Goal: Task Accomplishment & Management: Use online tool/utility

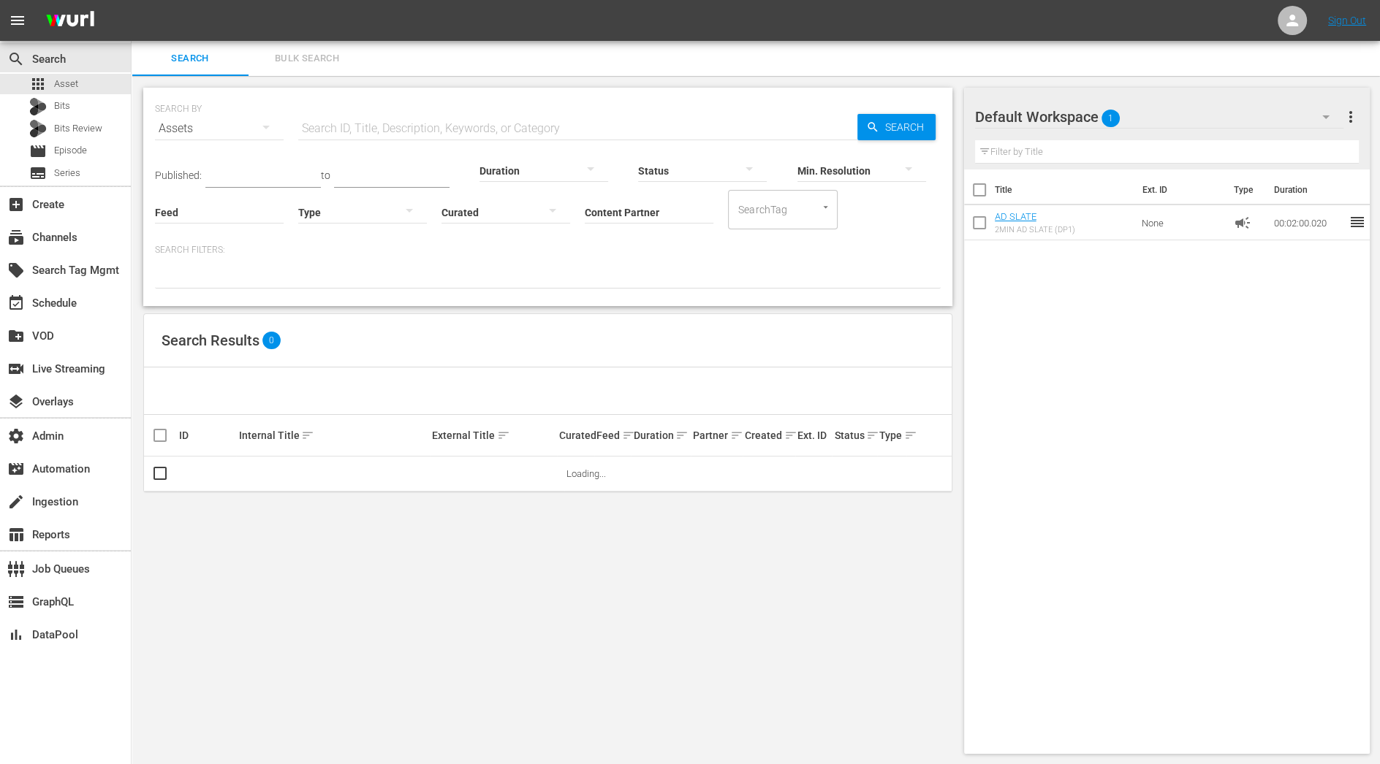
click at [609, 216] on input "Content Partner" at bounding box center [649, 213] width 129 height 53
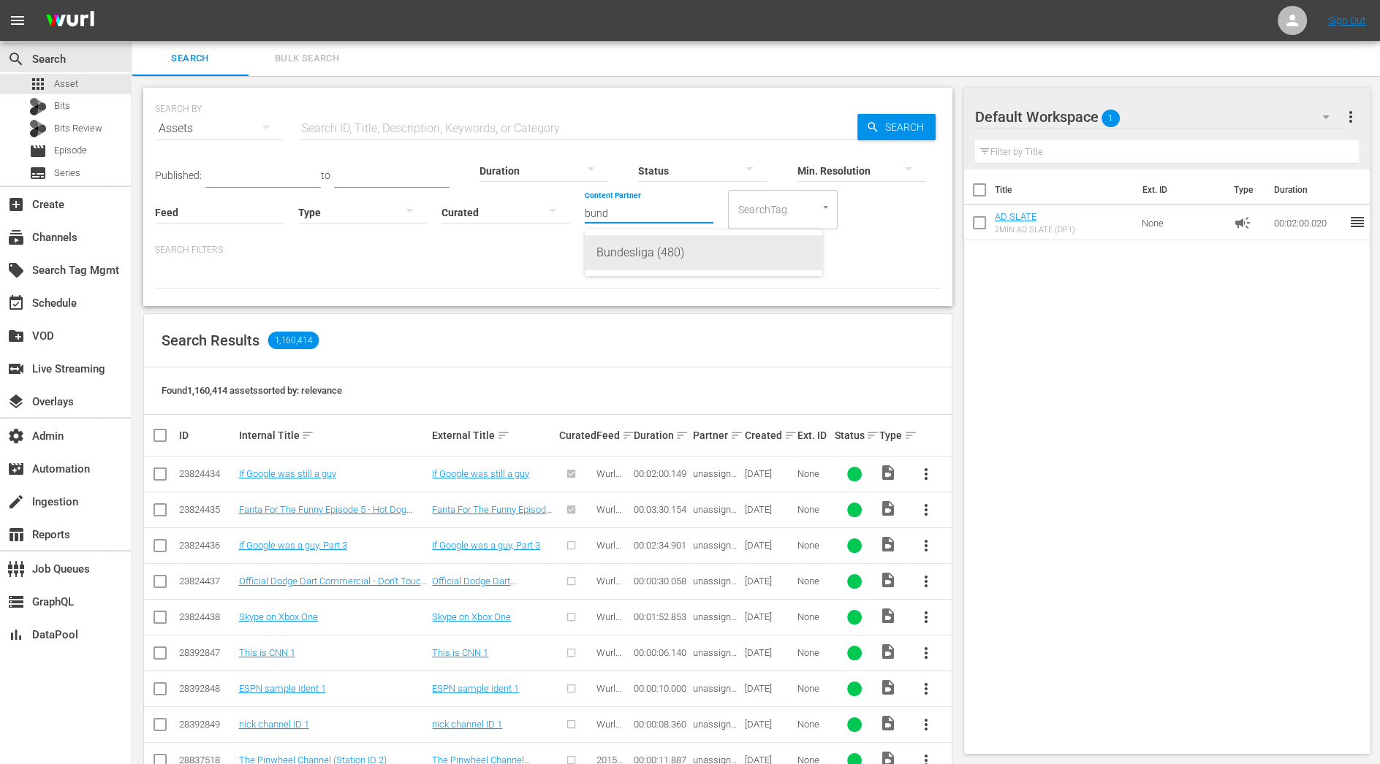
click at [623, 252] on div "Bundesliga (480)" at bounding box center [703, 252] width 214 height 35
type input "Bundesliga (480)"
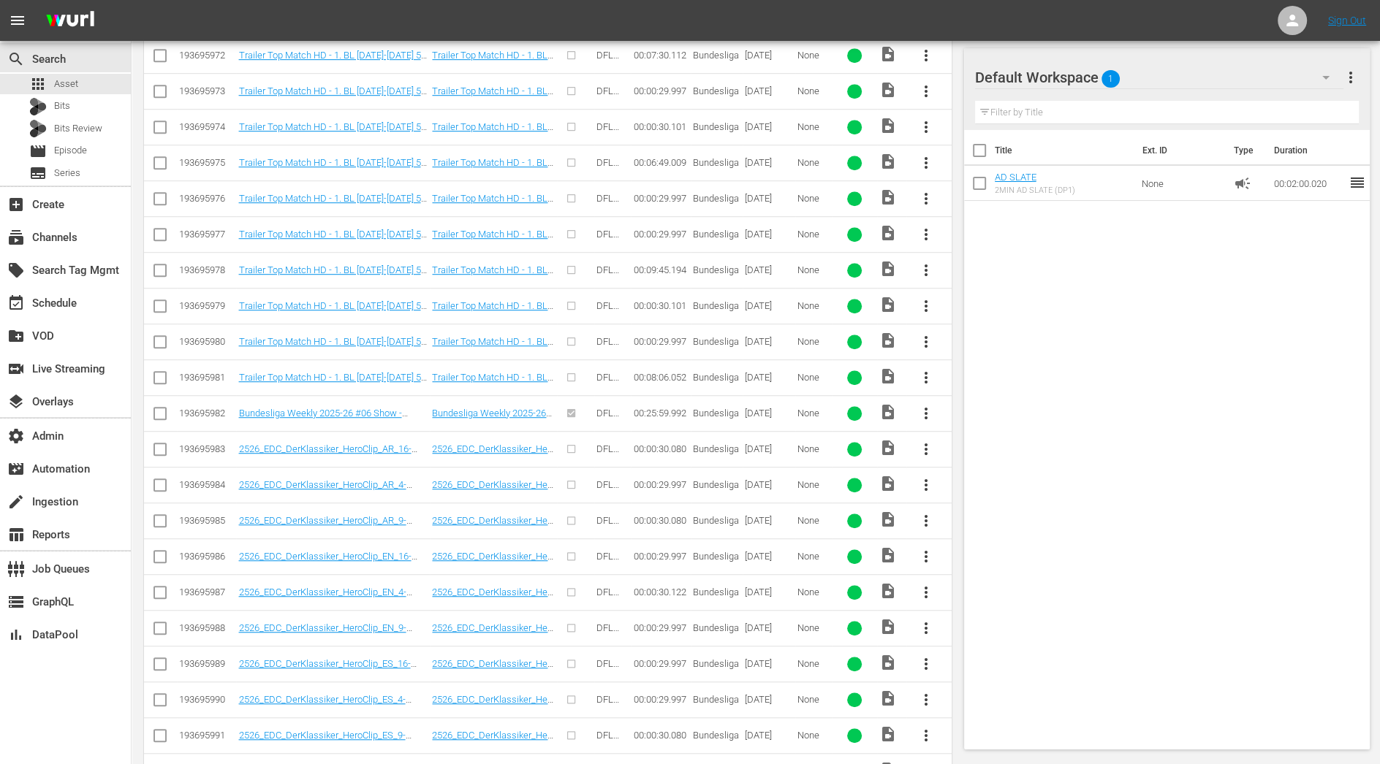
scroll to position [1080, 0]
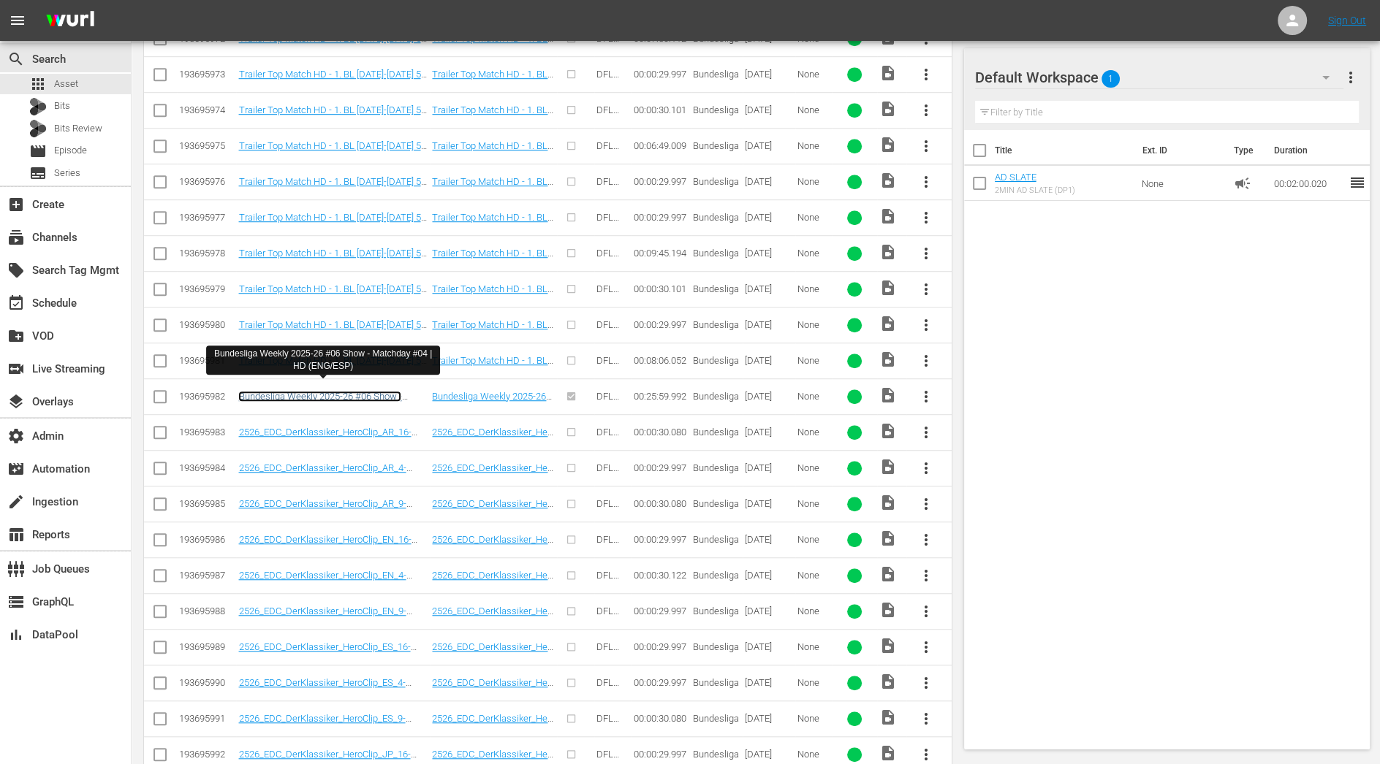
click at [346, 391] on link "Bundesliga Weekly 2025-26 #06 Show - Matchday #04 | HD (ENG/ESP)" at bounding box center [319, 402] width 163 height 22
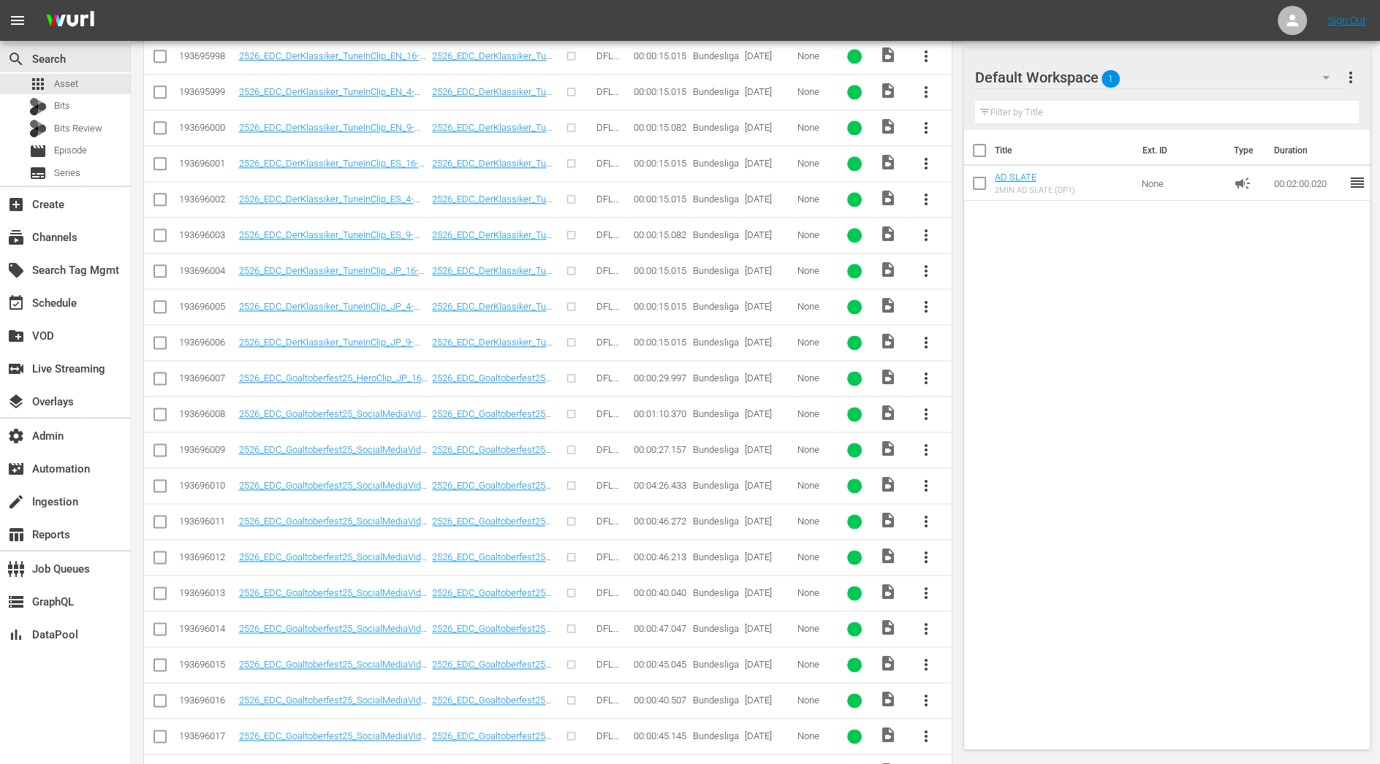
scroll to position [2022, 0]
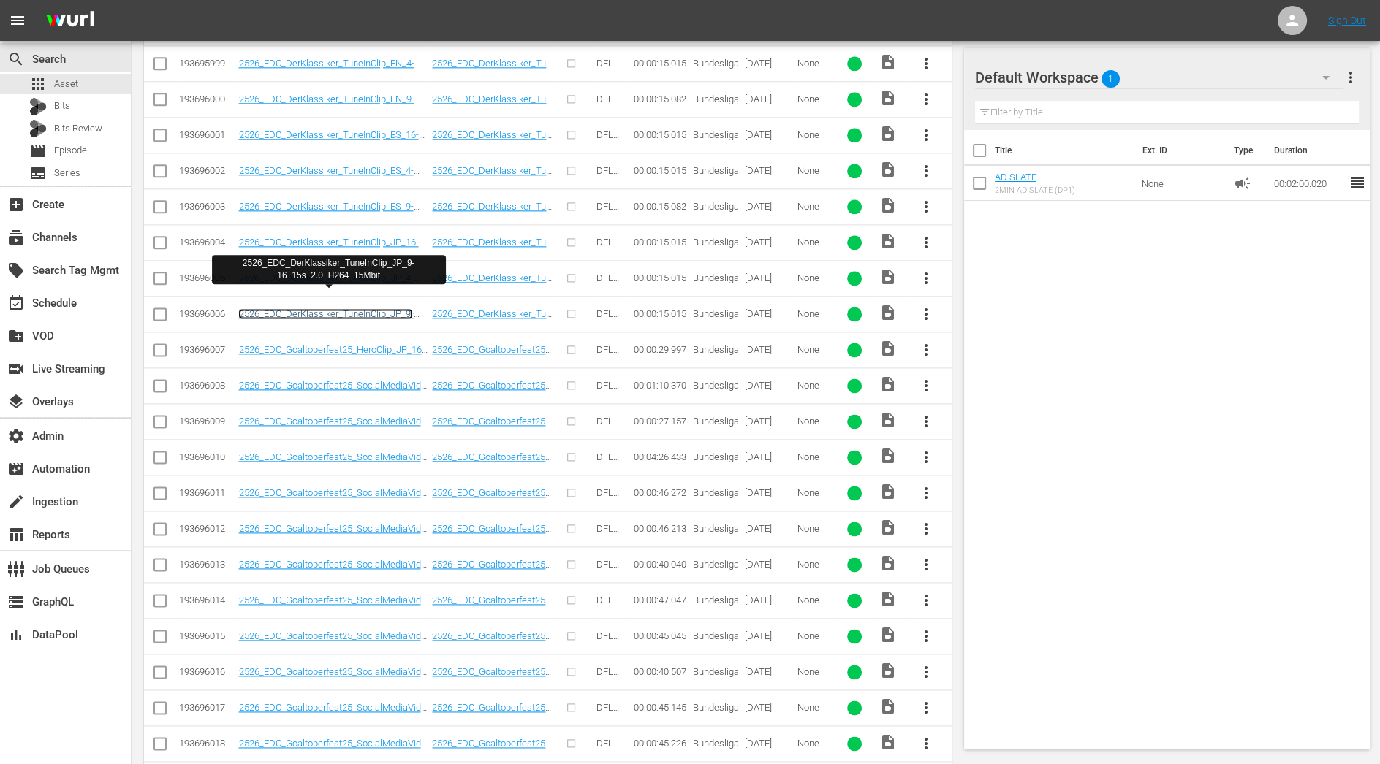
click at [349, 308] on link "2526_EDC_DerKlassiker_TuneInClip_JP_9-16_15s_2.0_H264_15Mbit" at bounding box center [325, 319] width 175 height 22
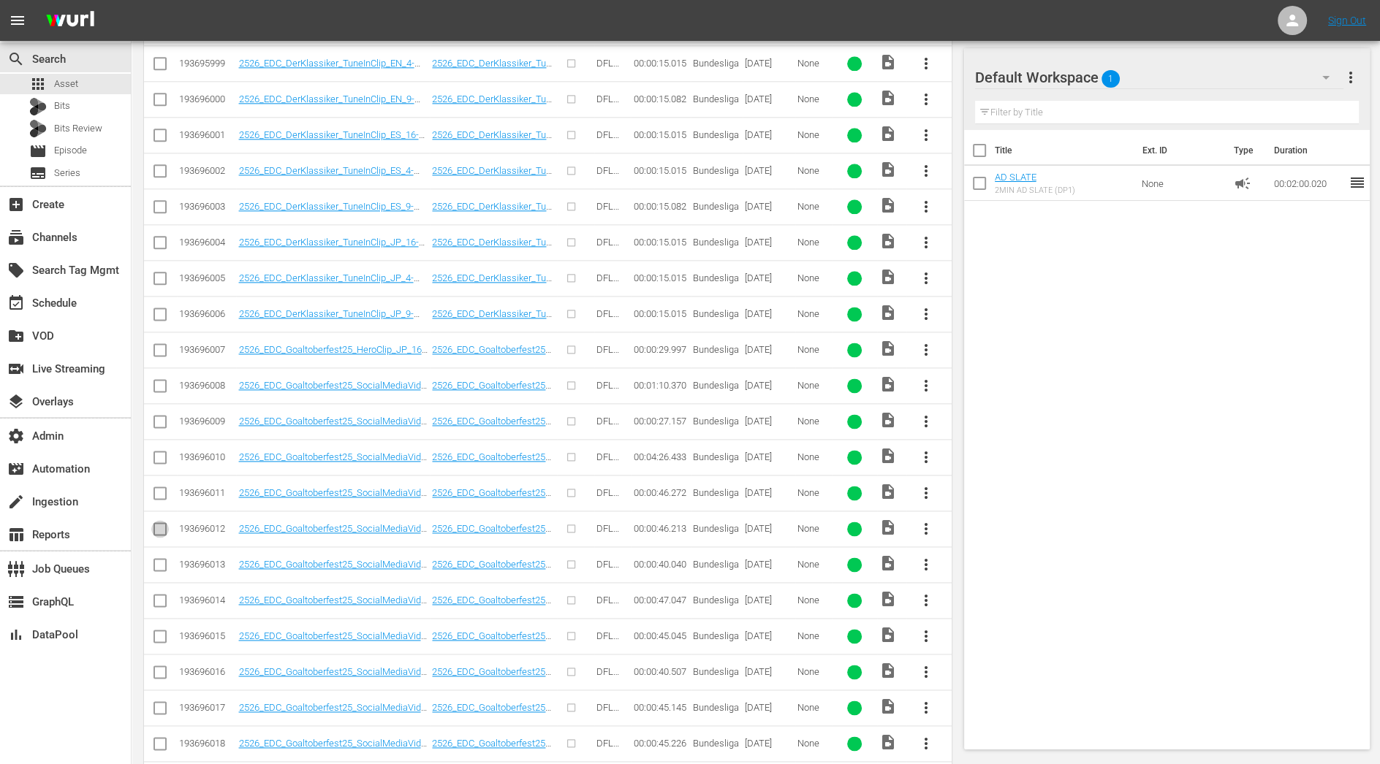
click at [162, 523] on input "checkbox" at bounding box center [160, 532] width 18 height 18
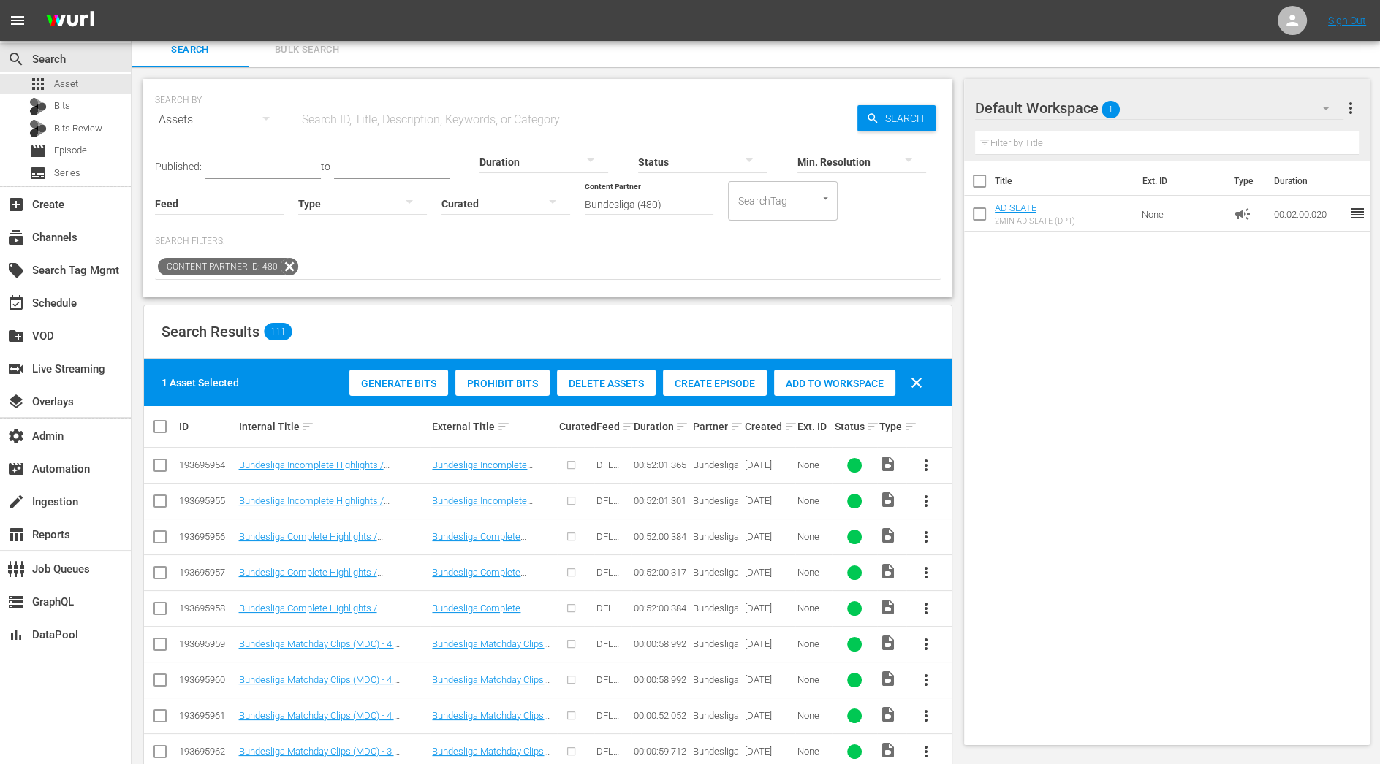
scroll to position [0, 0]
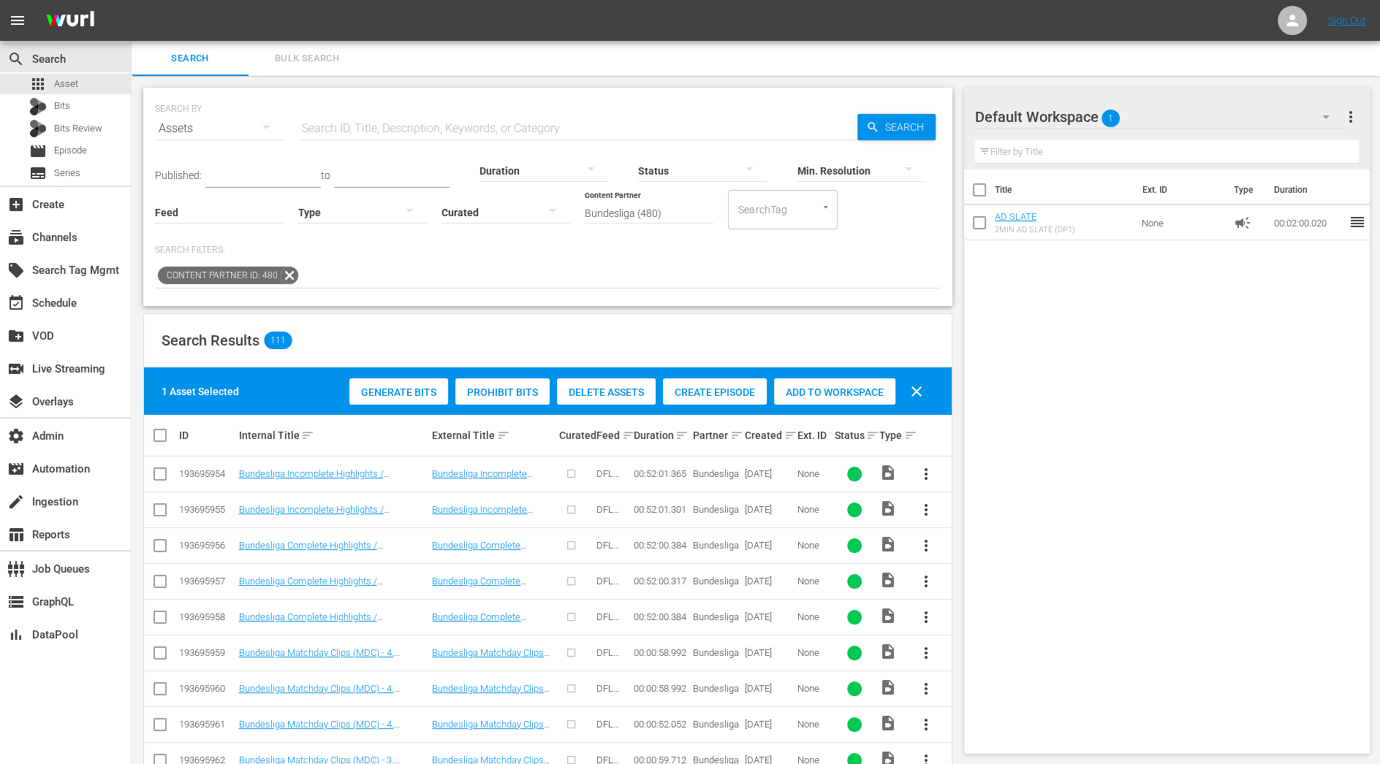
click at [699, 387] on span "Create Episode" at bounding box center [715, 393] width 104 height 12
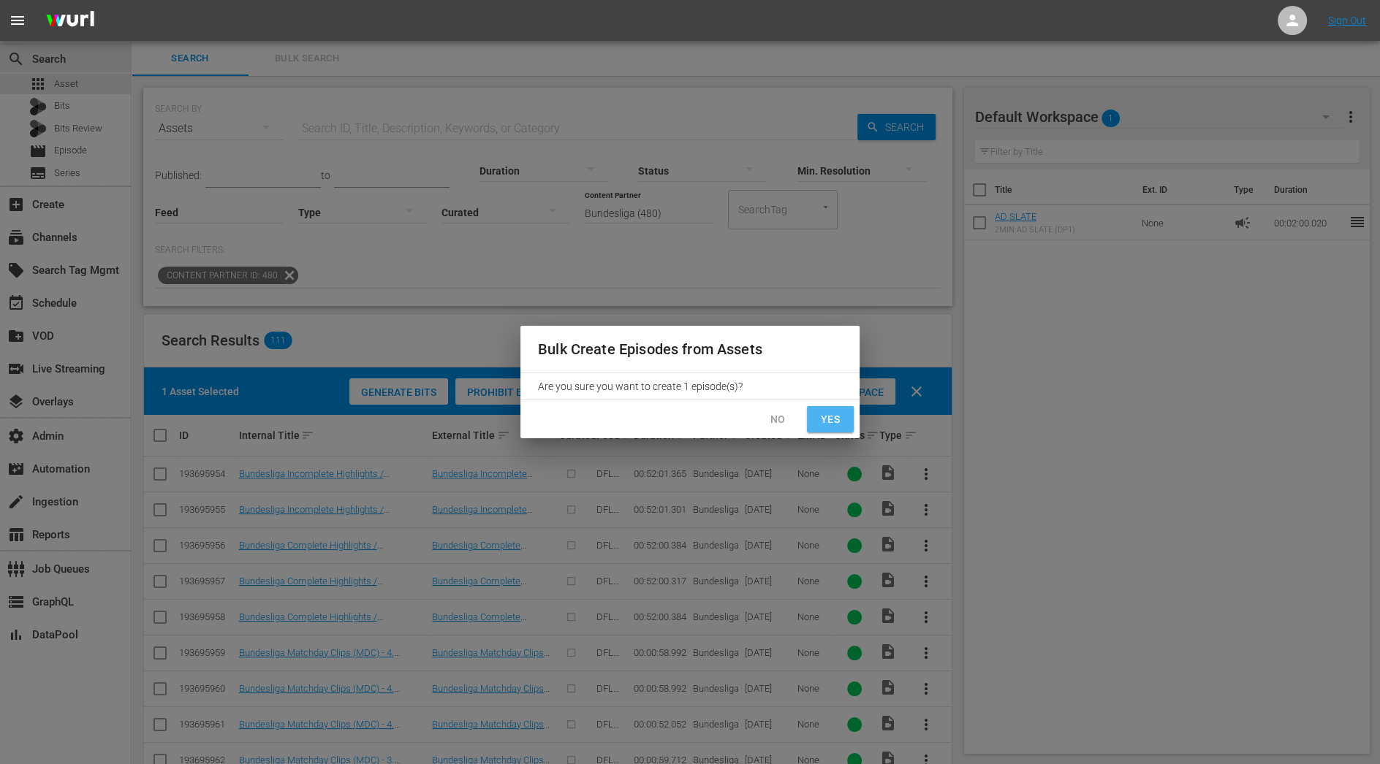
click at [821, 413] on span "Yes" at bounding box center [830, 420] width 23 height 18
checkbox input "false"
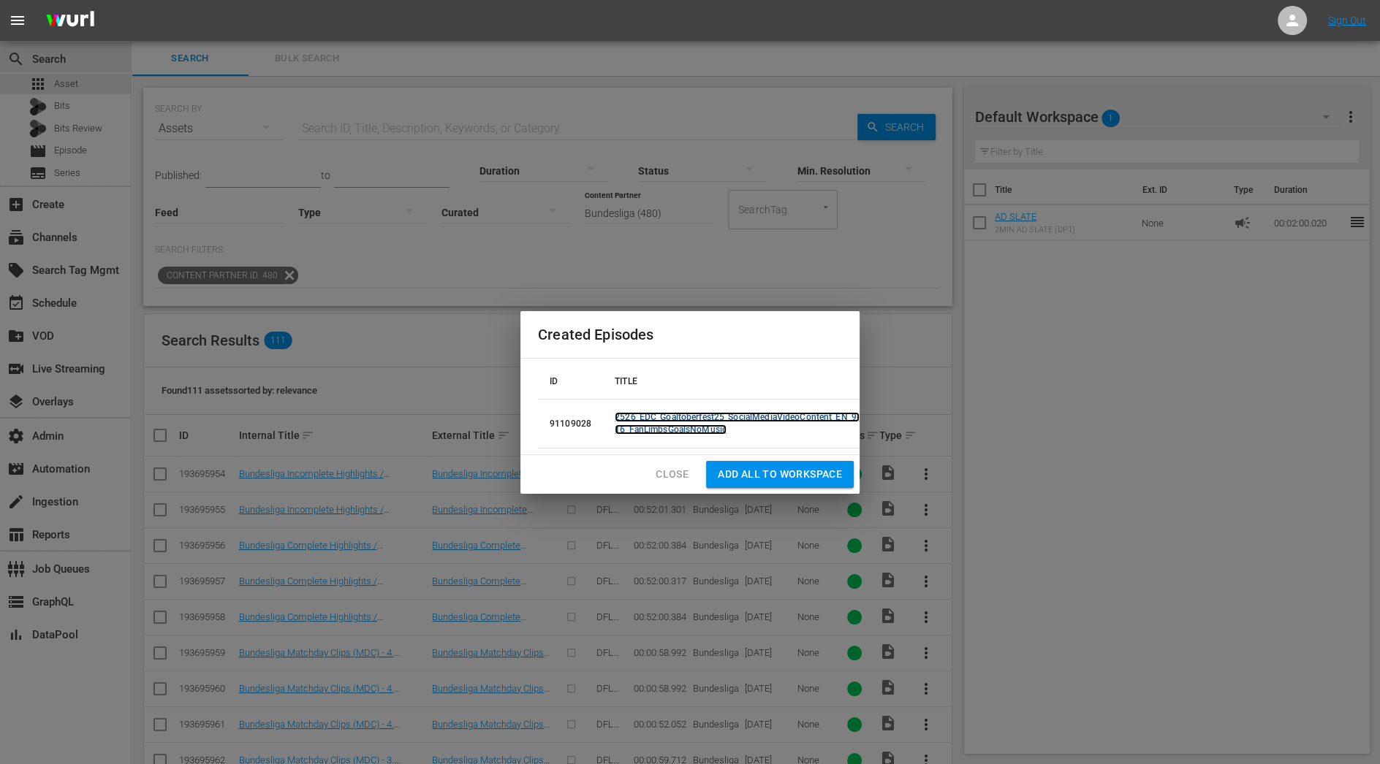
click at [787, 412] on link "2526_EDC_Goaltoberfest25_SocialMediaVideoContent_EN_9-16_FanLimbsGoalsNoMusic" at bounding box center [737, 423] width 245 height 23
click at [789, 471] on span "Add all to Workspace" at bounding box center [780, 475] width 124 height 18
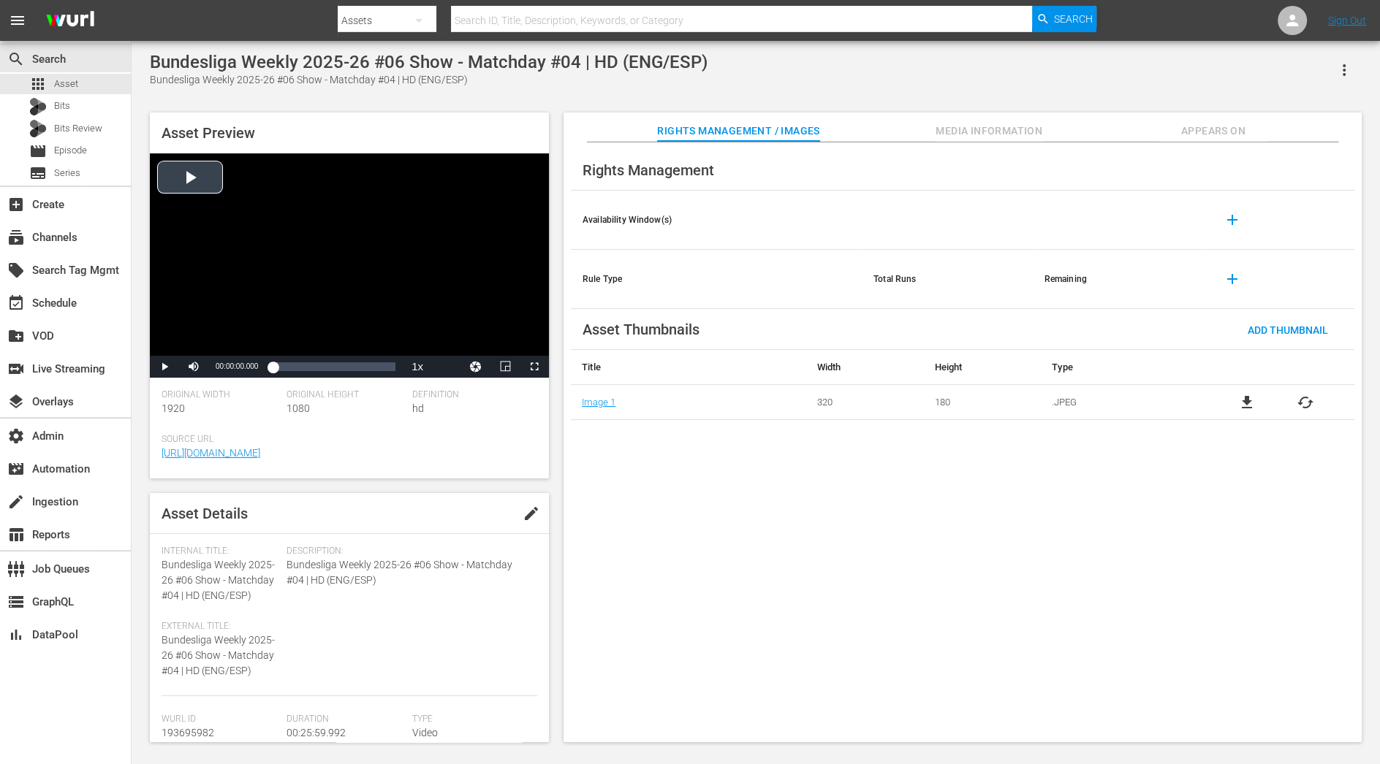
click at [201, 177] on div "Video Player" at bounding box center [349, 254] width 399 height 202
click at [534, 367] on span "Video Player" at bounding box center [534, 367] width 0 height 0
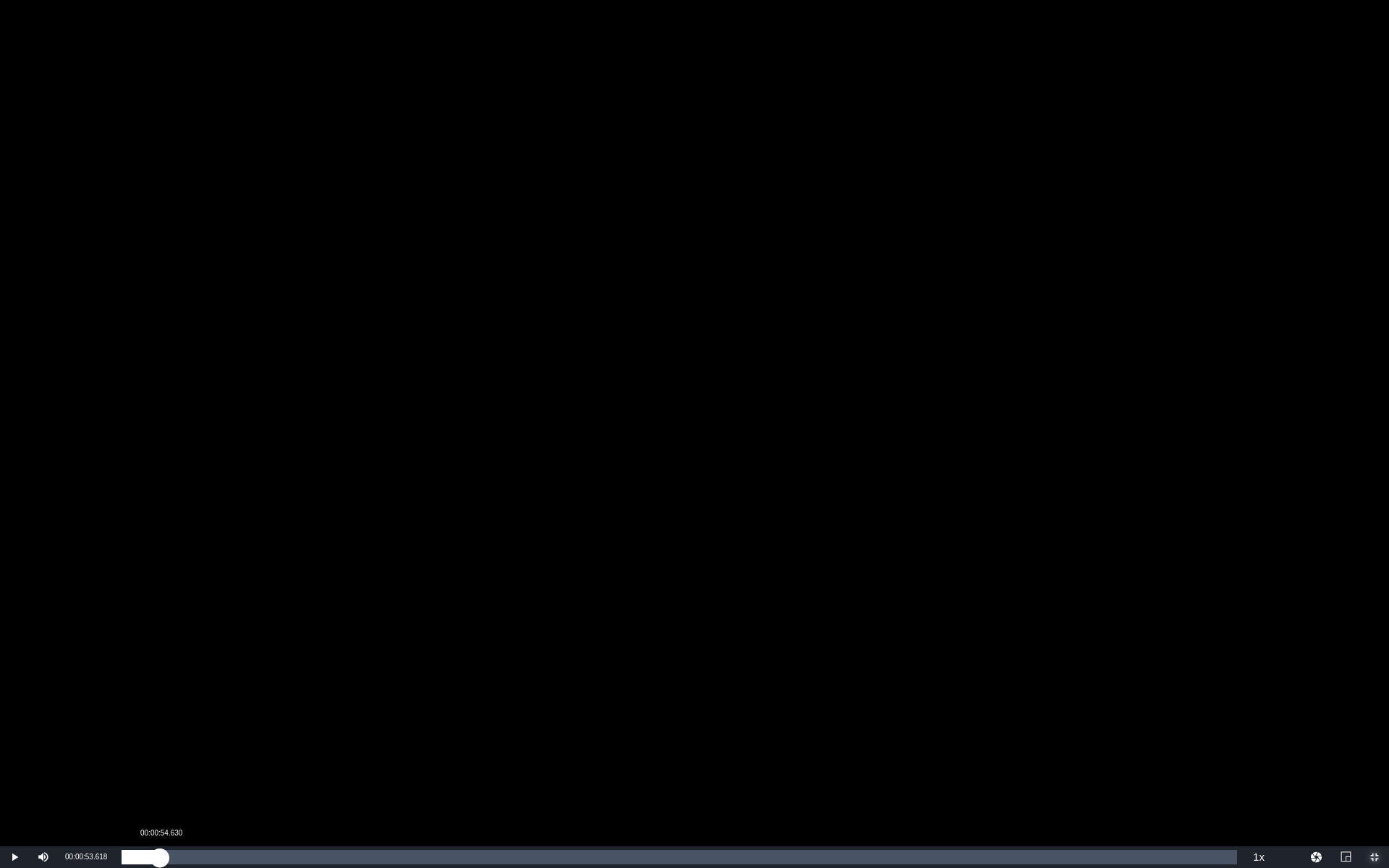
click at [160, 756] on div "Loaded : 3.07% 00:00:54.630 00:00:20.826" at bounding box center [679, 857] width 1116 height 15
click at [225, 756] on div "00:02:23.656" at bounding box center [225, 857] width 1 height 15
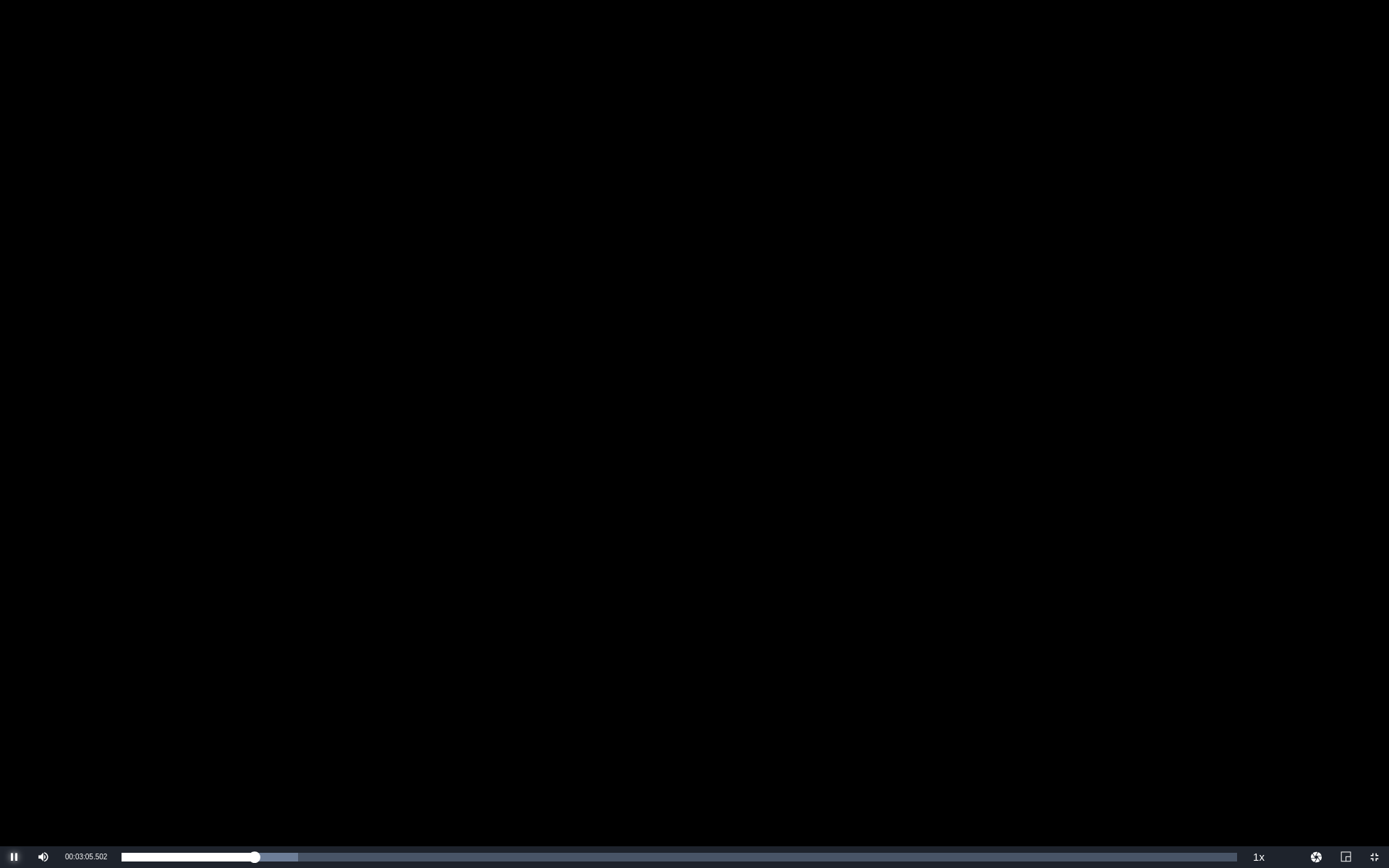
click at [15, 756] on span "Video Player" at bounding box center [15, 857] width 0 height 0
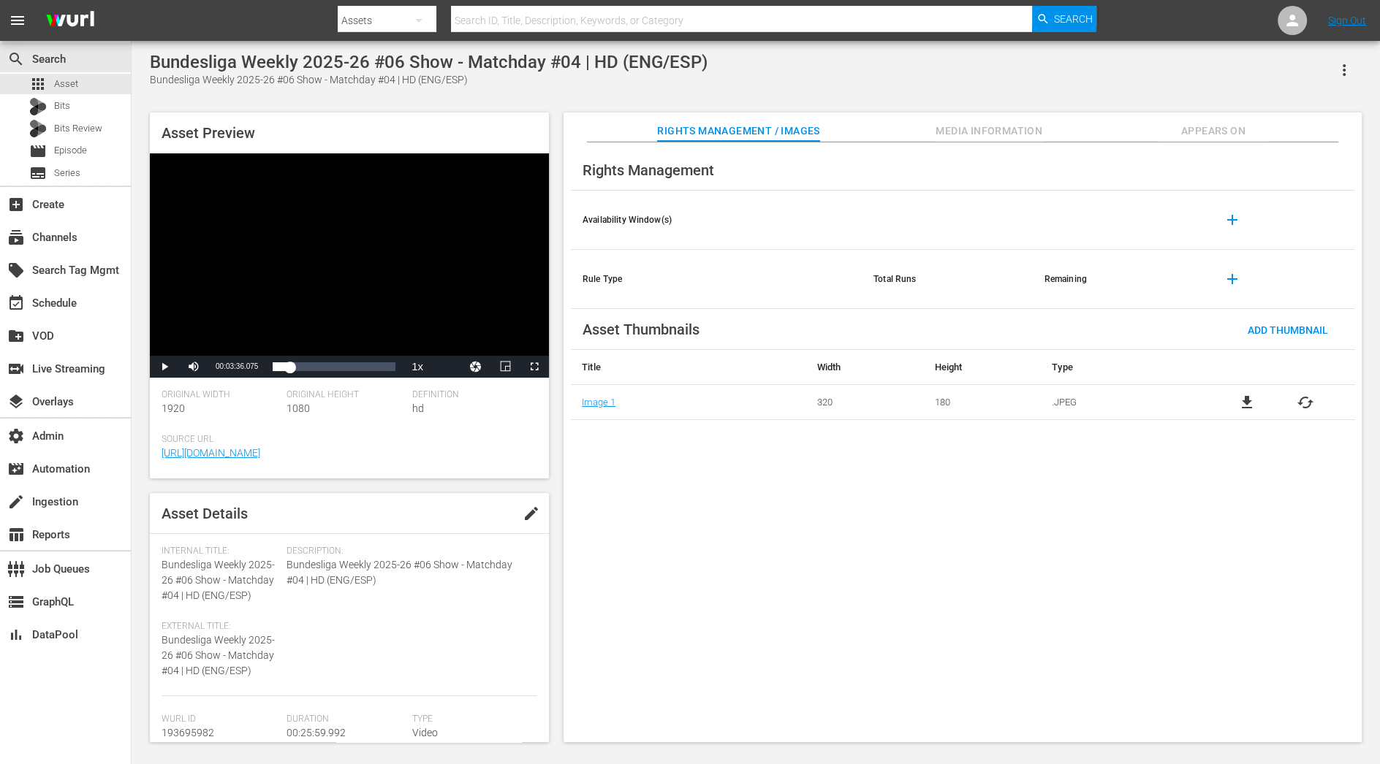
click at [1206, 143] on div "Rights Management Availability Window(s) add Rule Type Total Runs Remaining add…" at bounding box center [962, 443] width 798 height 601
click at [1206, 132] on span "Appears On" at bounding box center [1213, 131] width 110 height 18
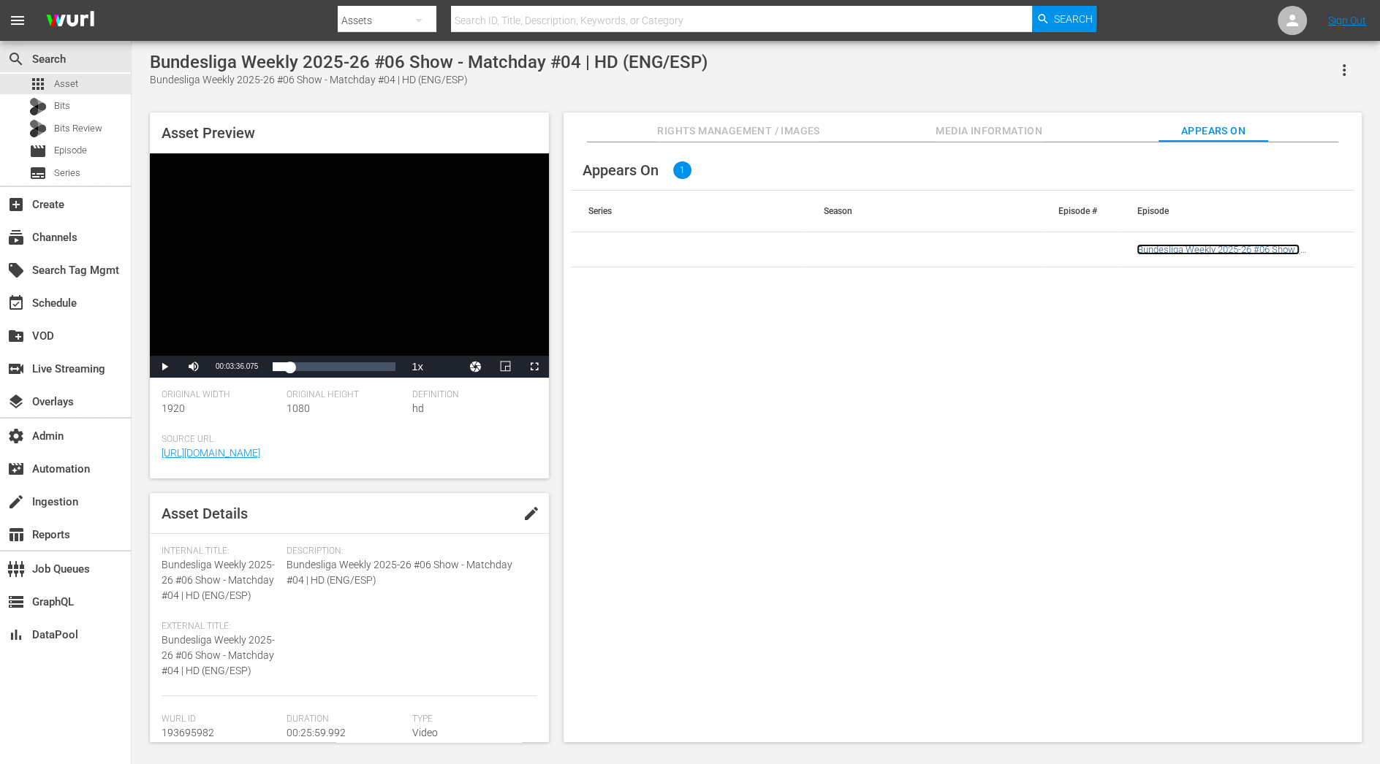
click at [1188, 253] on link "Bundesliga Weekly 2025-26 #06 Show - Matchday #04 | HD (ENG/ESP)" at bounding box center [1217, 255] width 163 height 22
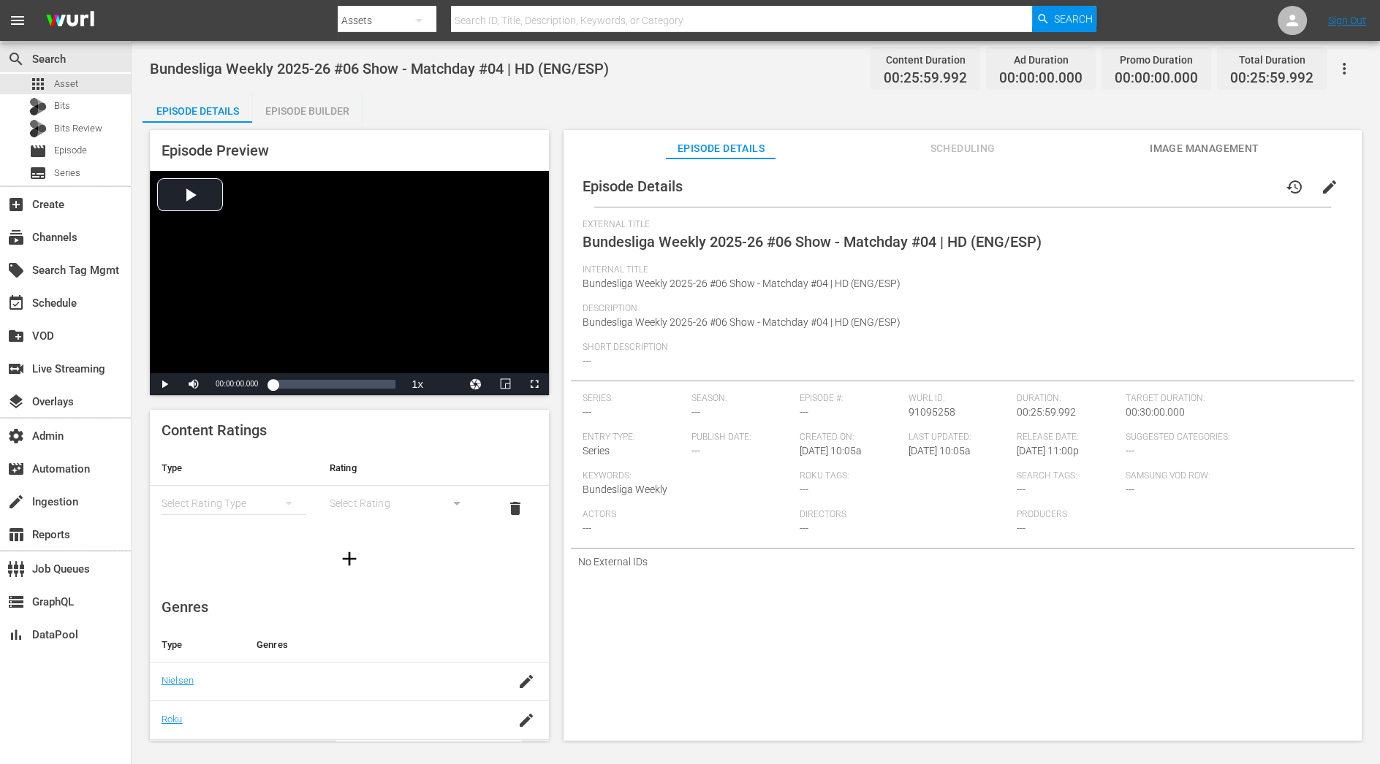
click at [301, 124] on div "Episode Preview Video Player is loading. Play Video Play Mute Current Time 00:0…" at bounding box center [756, 438] width 1226 height 630
click at [301, 108] on div "Episode Builder" at bounding box center [307, 111] width 110 height 35
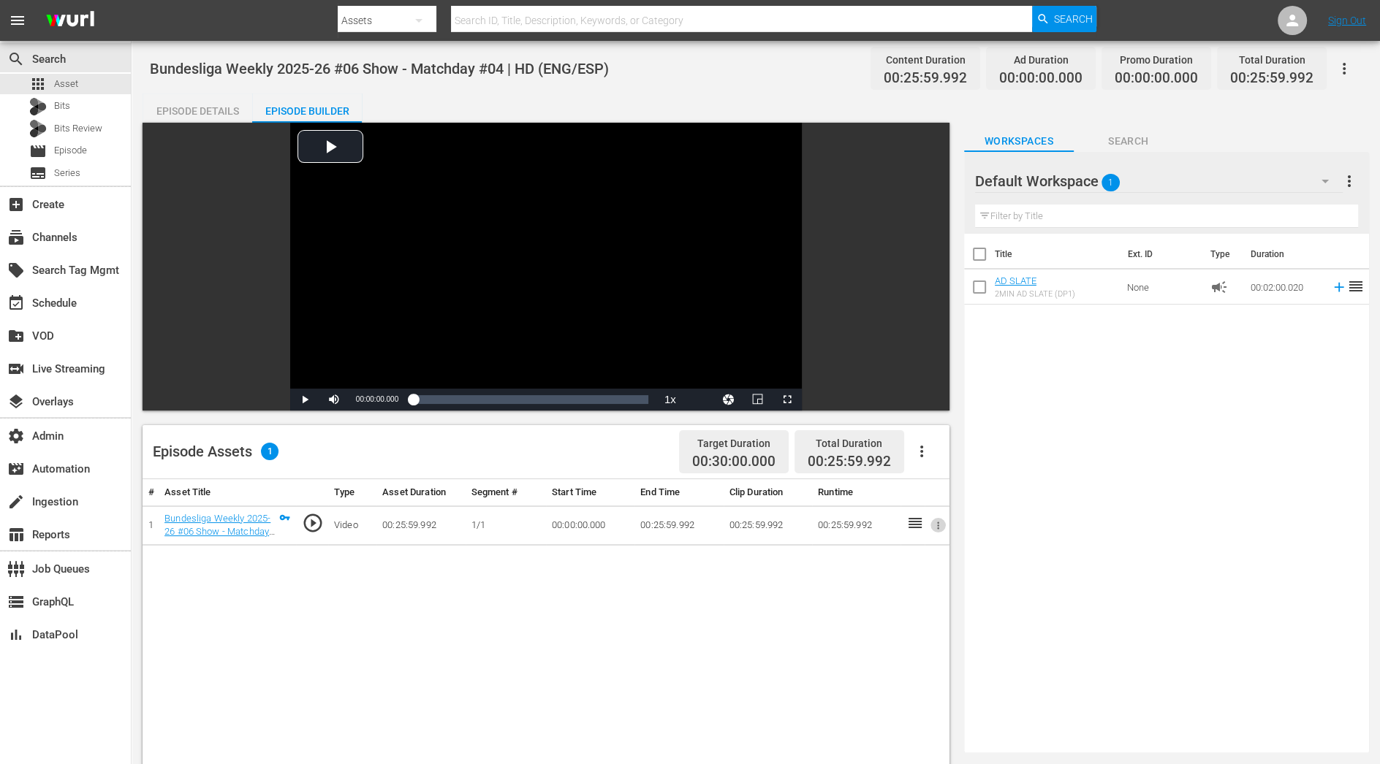
click at [936, 528] on icon "button" at bounding box center [938, 525] width 11 height 11
click at [907, 550] on li "Assign Key Asset" at bounding box center [890, 549] width 114 height 24
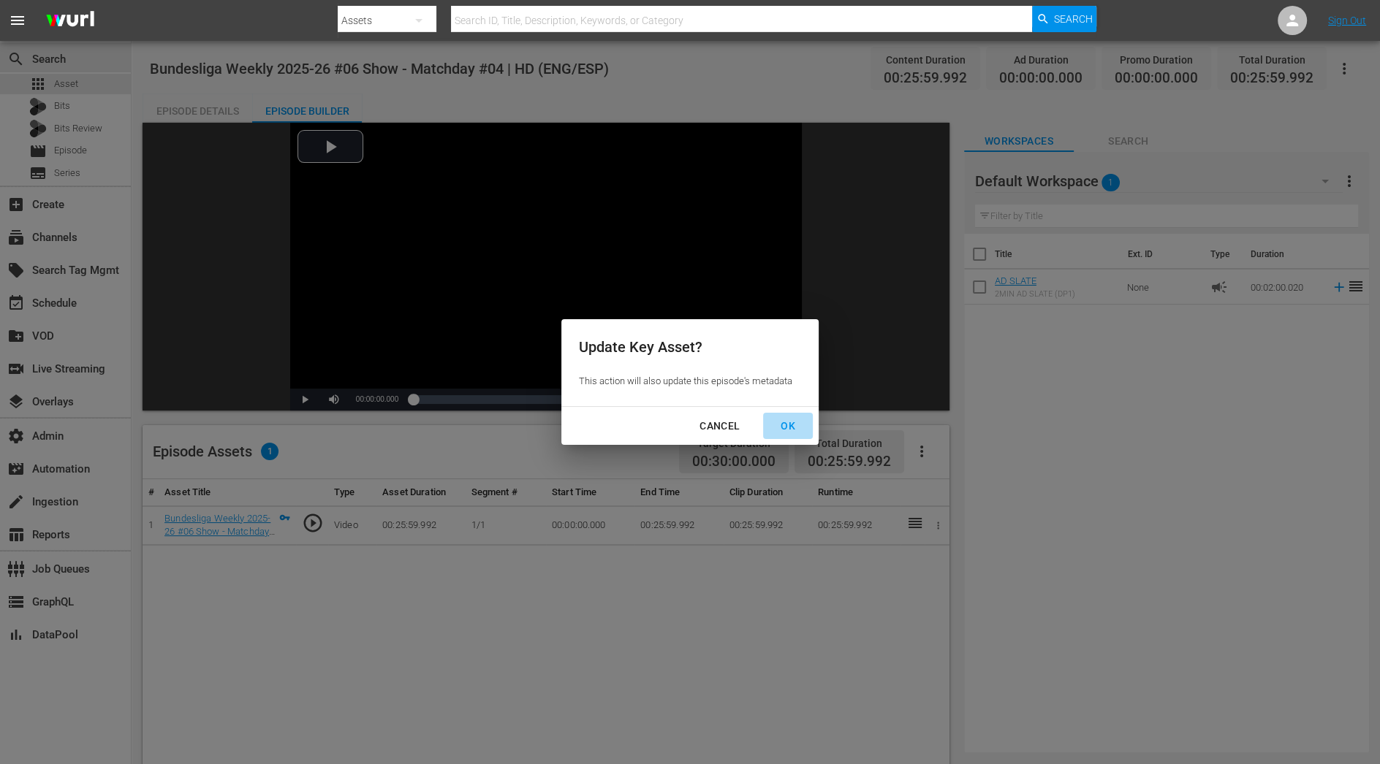
click at [797, 425] on div "OK" at bounding box center [788, 426] width 38 height 18
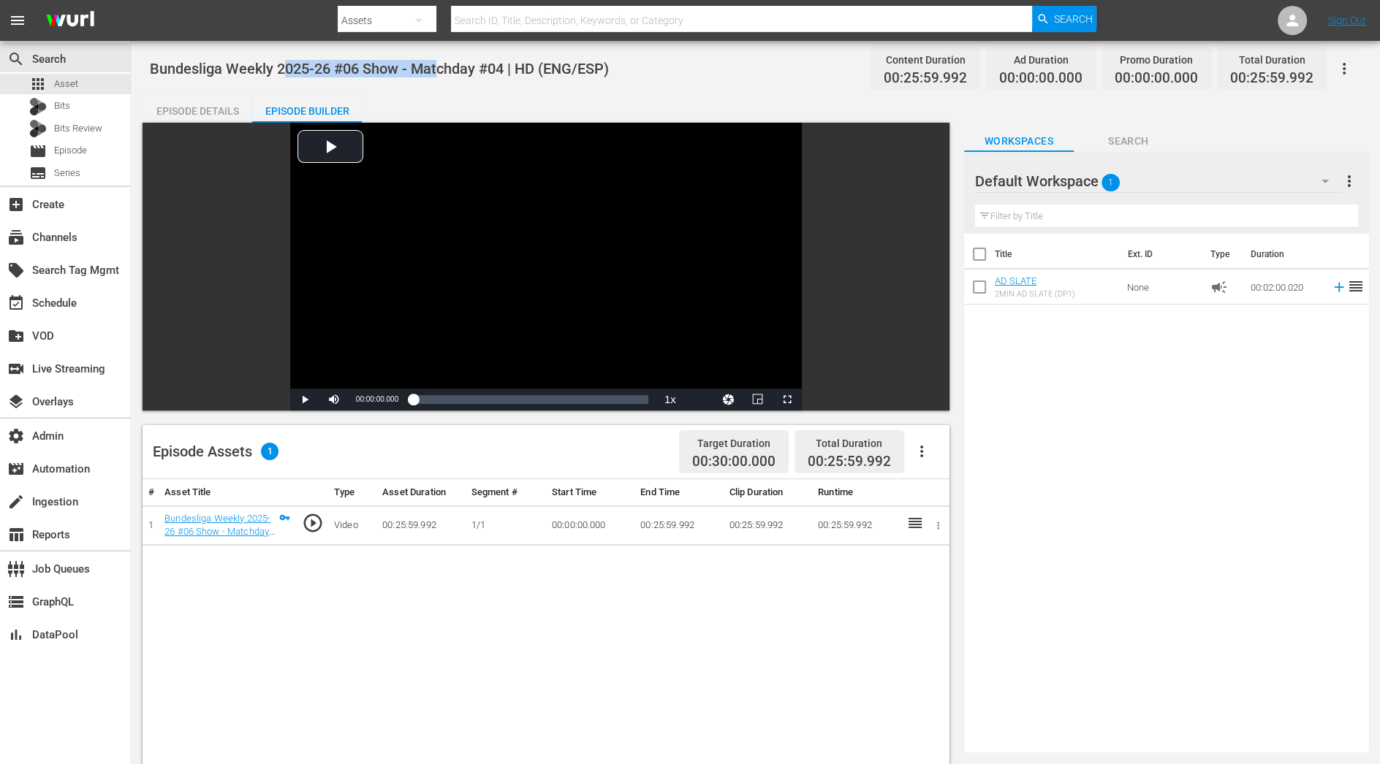
drag, startPoint x: 286, startPoint y: 64, endPoint x: 438, endPoint y: 65, distance: 152.0
click at [438, 65] on span "Bundesliga Weekly 2025-26 #06 Show - Matchday #04 | HD (ENG/ESP)" at bounding box center [379, 69] width 459 height 18
click at [210, 107] on div "Episode Details" at bounding box center [198, 111] width 110 height 35
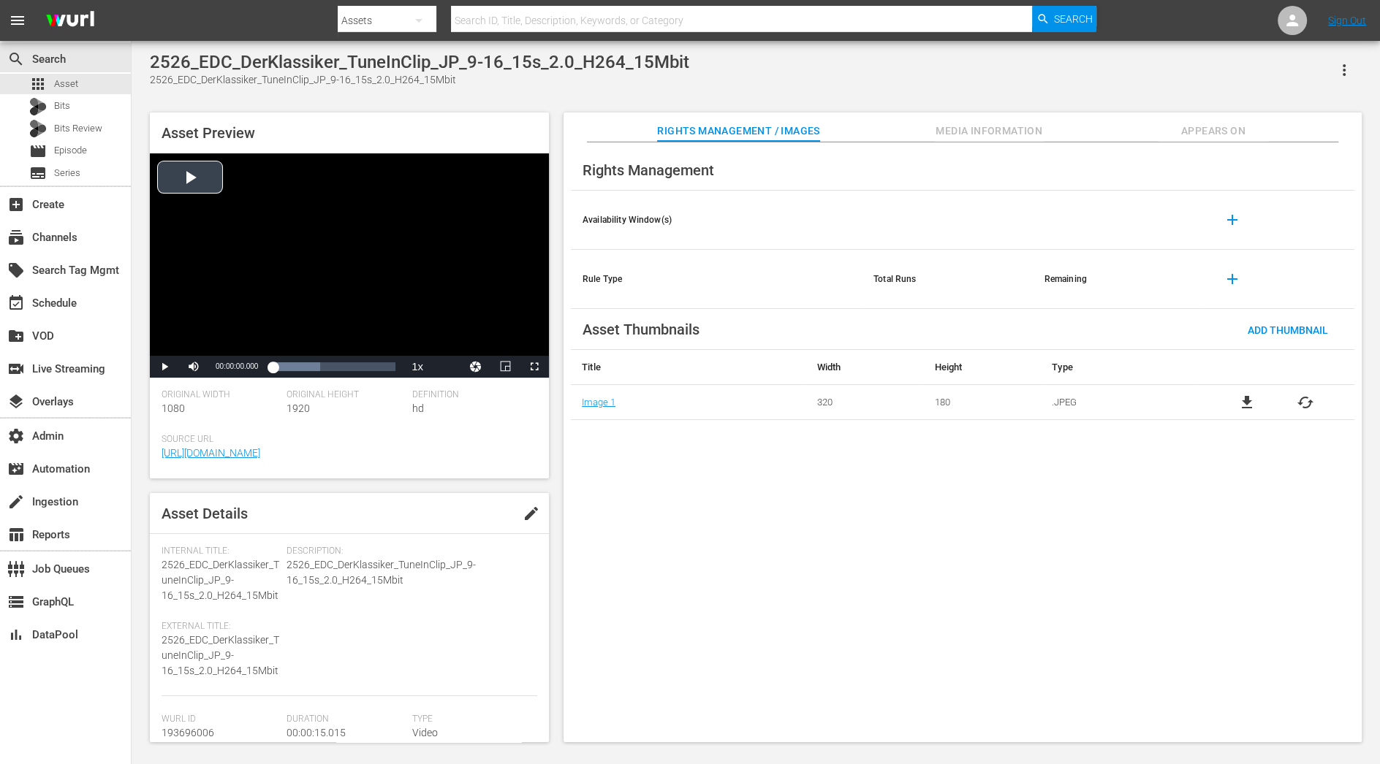
click at [181, 188] on div "Video Player" at bounding box center [349, 254] width 399 height 202
click at [164, 367] on span "Video Player" at bounding box center [164, 367] width 0 height 0
drag, startPoint x: 472, startPoint y: 61, endPoint x: 674, endPoint y: 61, distance: 201.7
click at [674, 61] on div "2526_EDC_DerKlassiker_TuneInClip_JP_9-16_15s_2.0_H264_15Mbit" at bounding box center [419, 62] width 539 height 20
click at [1350, 67] on icon "button" at bounding box center [1344, 70] width 18 height 18
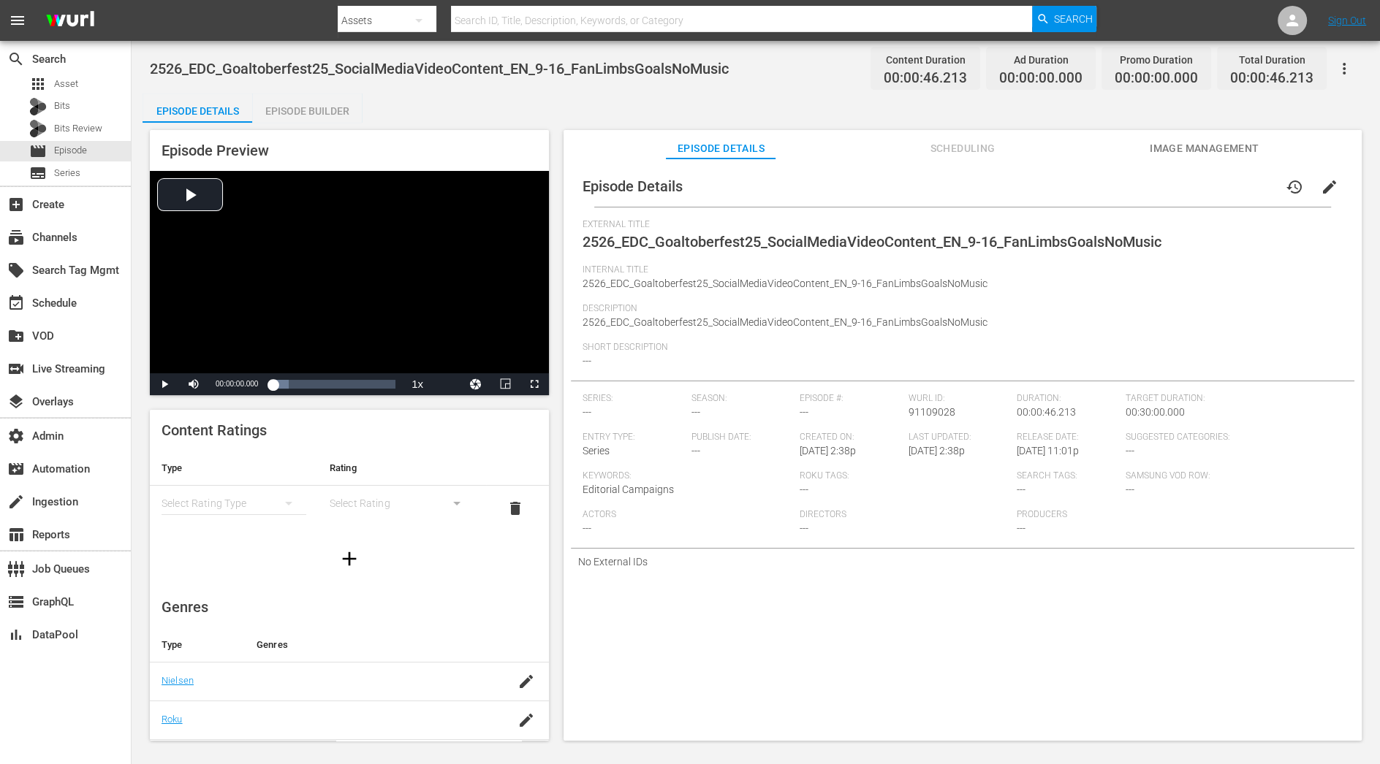
click at [696, 281] on span "2526_EDC_Goaltoberfest25_SocialMediaVideoContent_EN_9-16_FanLimbsGoalsNoMusic" at bounding box center [784, 284] width 405 height 12
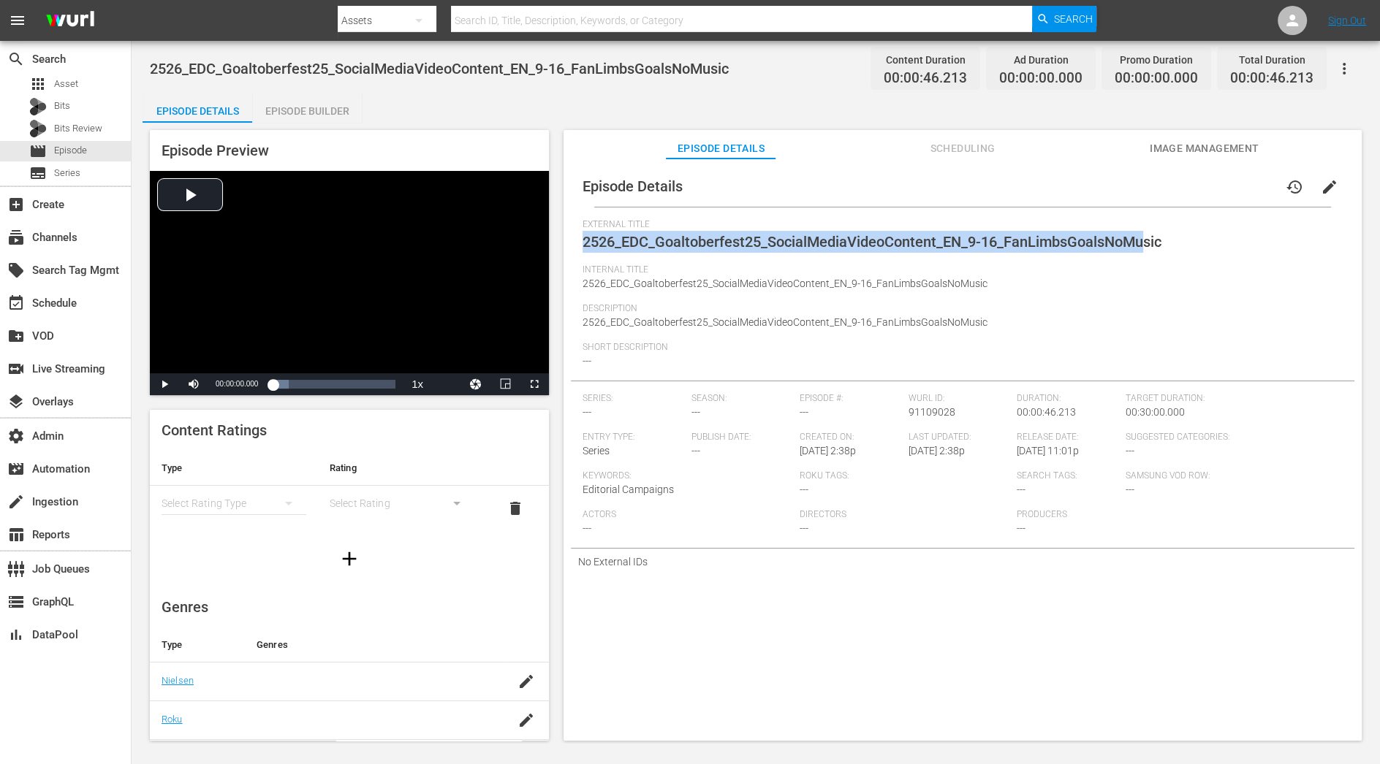
drag, startPoint x: 586, startPoint y: 241, endPoint x: 1150, endPoint y: 243, distance: 564.2
click at [1150, 243] on span "2526_EDC_Goaltoberfest25_SocialMediaVideoContent_EN_9-16_FanLimbsGoalsNoMusic" at bounding box center [871, 242] width 579 height 18
click at [375, 387] on div "Loaded : 12.69% 00:00:38.785 2526_EDC_Goaltoberfest25_SocialMediaVideoContent_E…" at bounding box center [334, 384] width 123 height 15
click at [308, 384] on div "00:00:40.285" at bounding box center [326, 384] width 107 height 15
click at [164, 384] on span "Video Player" at bounding box center [164, 384] width 0 height 0
